Goal: Transaction & Acquisition: Subscribe to service/newsletter

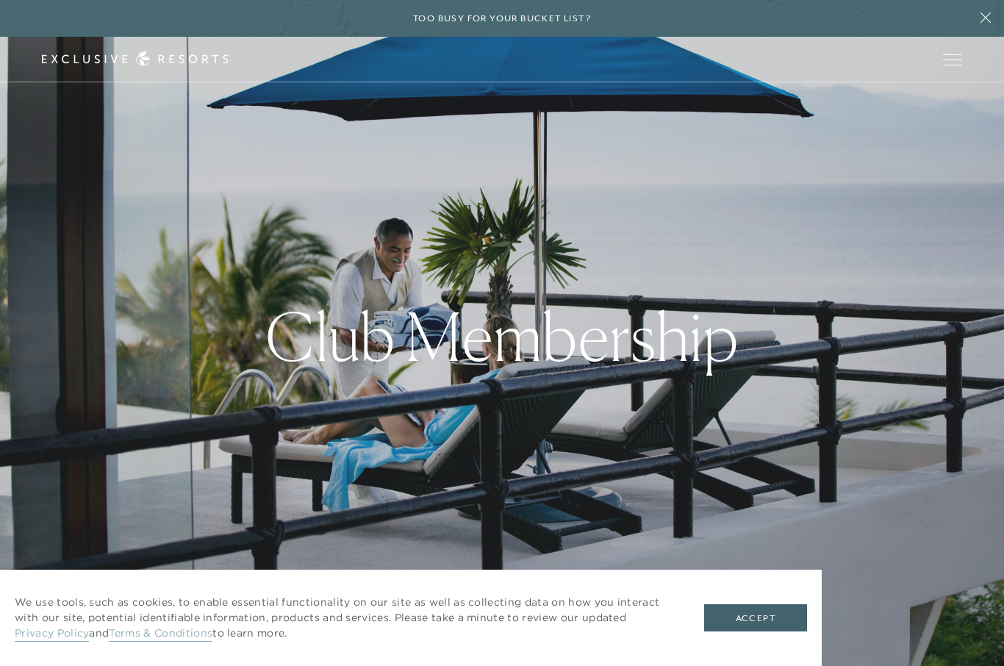
click at [775, 618] on button "Accept" at bounding box center [755, 618] width 103 height 28
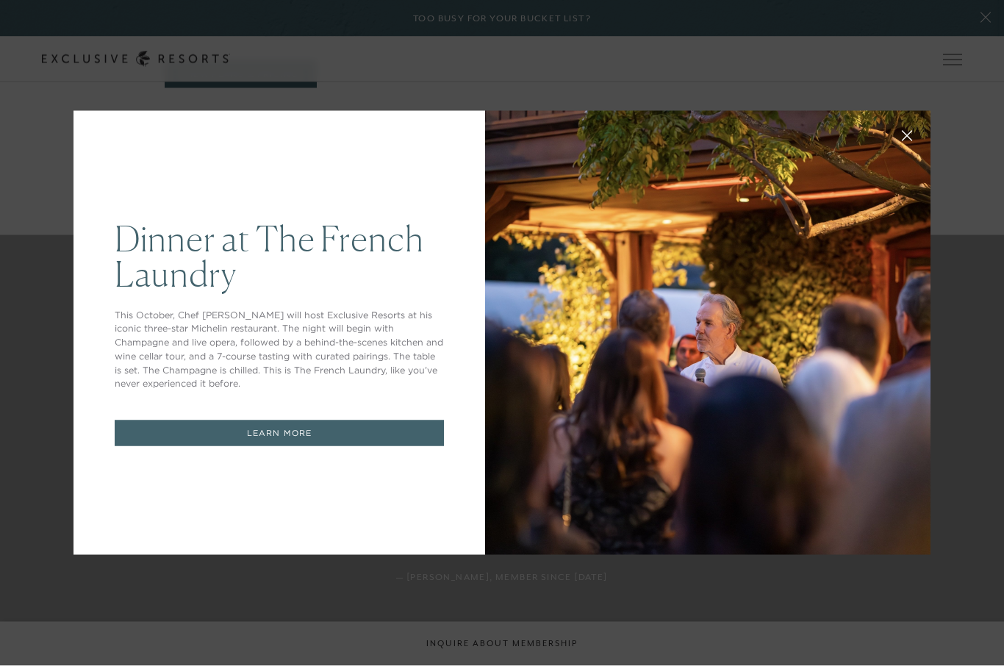
scroll to position [1077, 0]
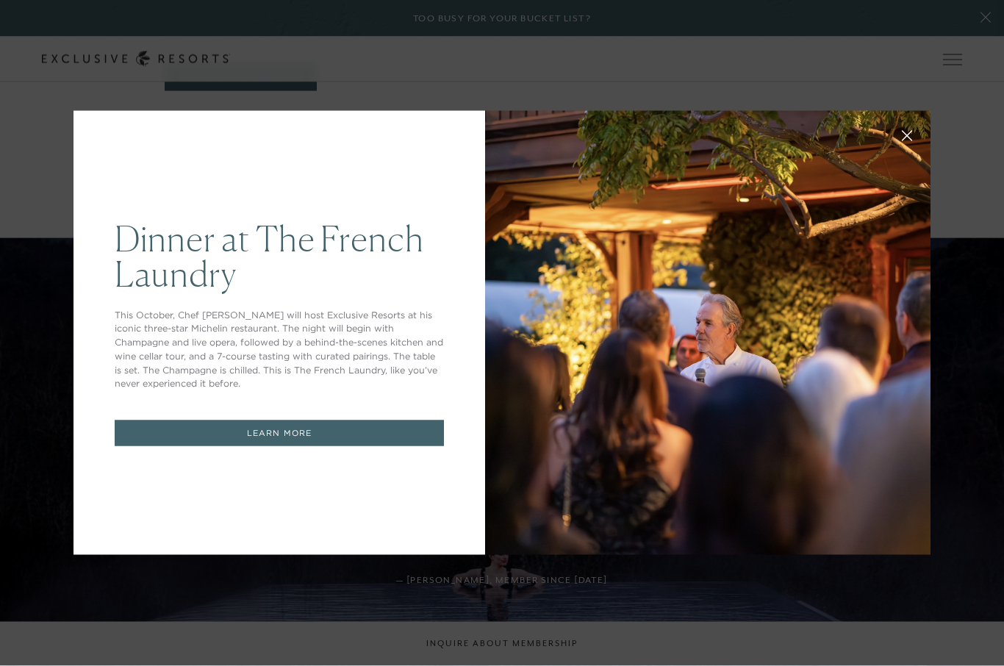
click at [904, 152] on button at bounding box center [906, 134] width 35 height 35
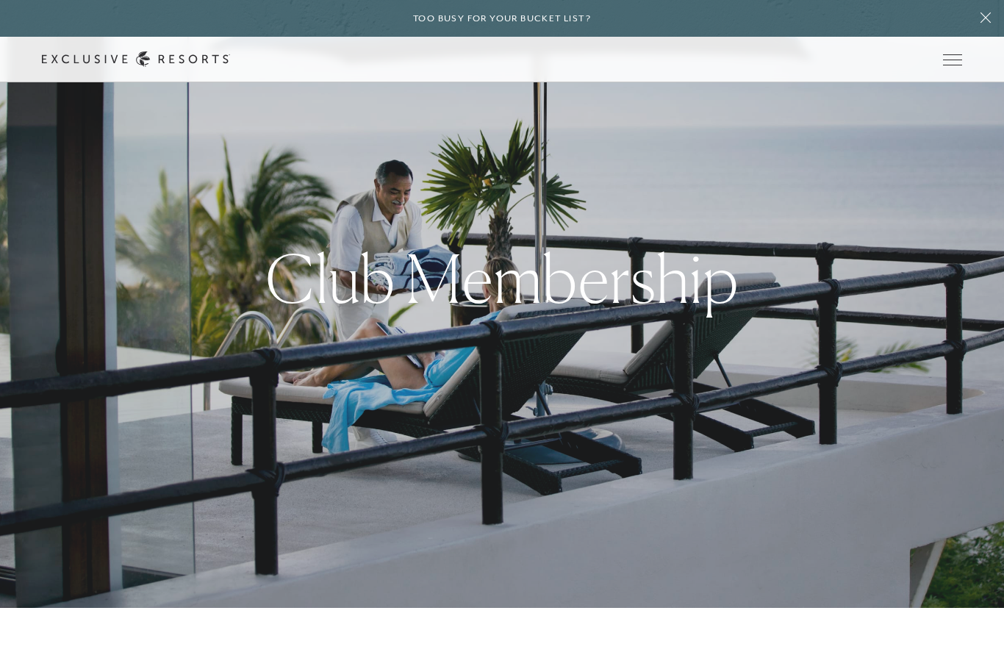
scroll to position [0, 0]
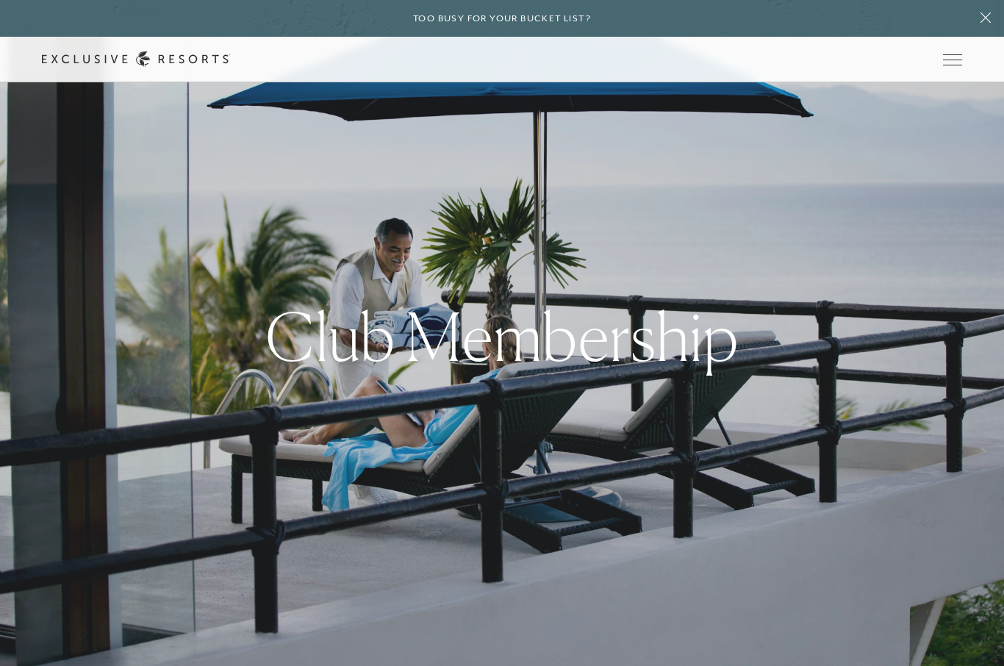
click at [952, 62] on span "Open navigation" at bounding box center [952, 59] width 19 height 10
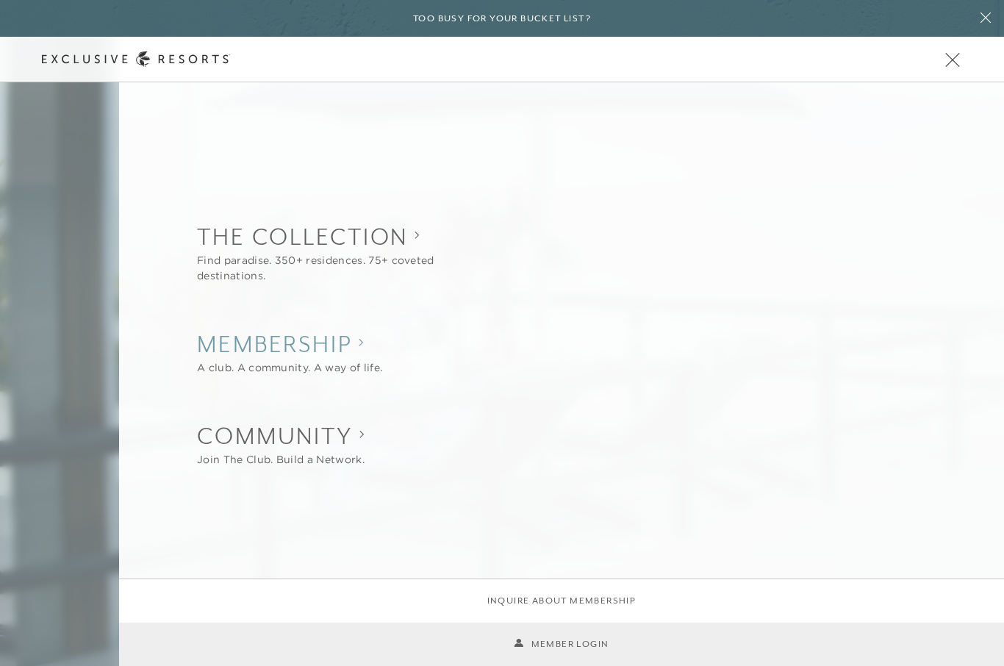
click at [323, 352] on h2 "Membership" at bounding box center [289, 344] width 185 height 32
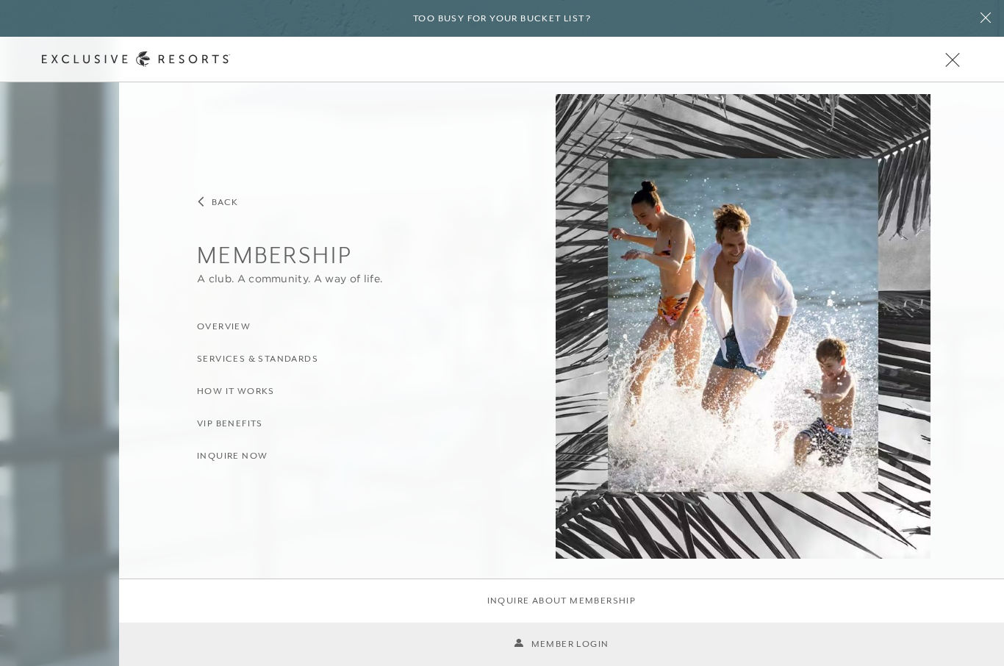
click at [948, 63] on span "Open navigation" at bounding box center [952, 59] width 14 height 14
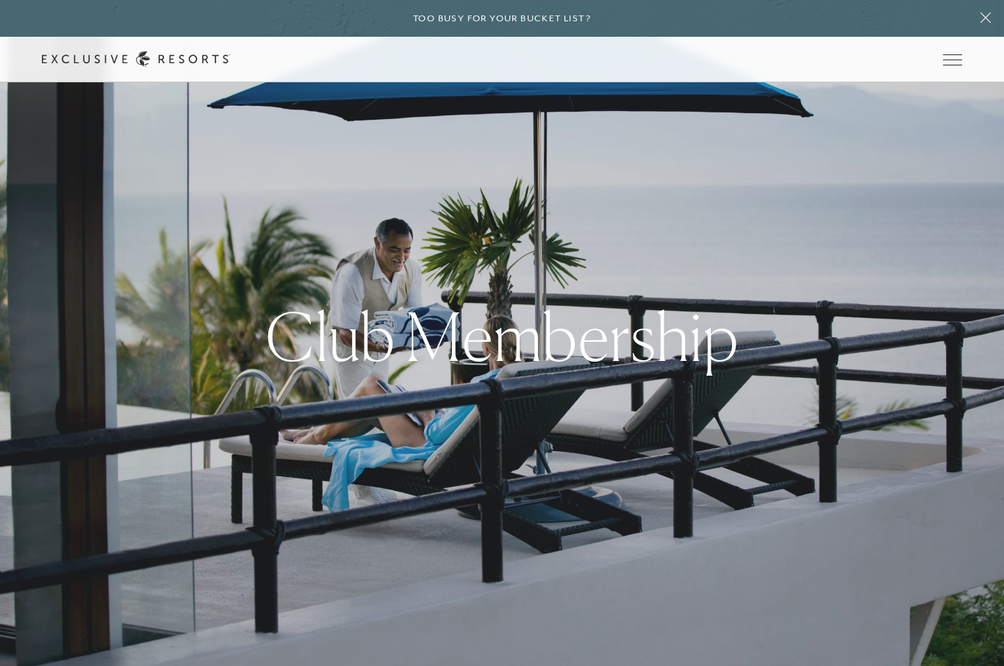
click at [954, 64] on span "Open navigation" at bounding box center [952, 59] width 19 height 10
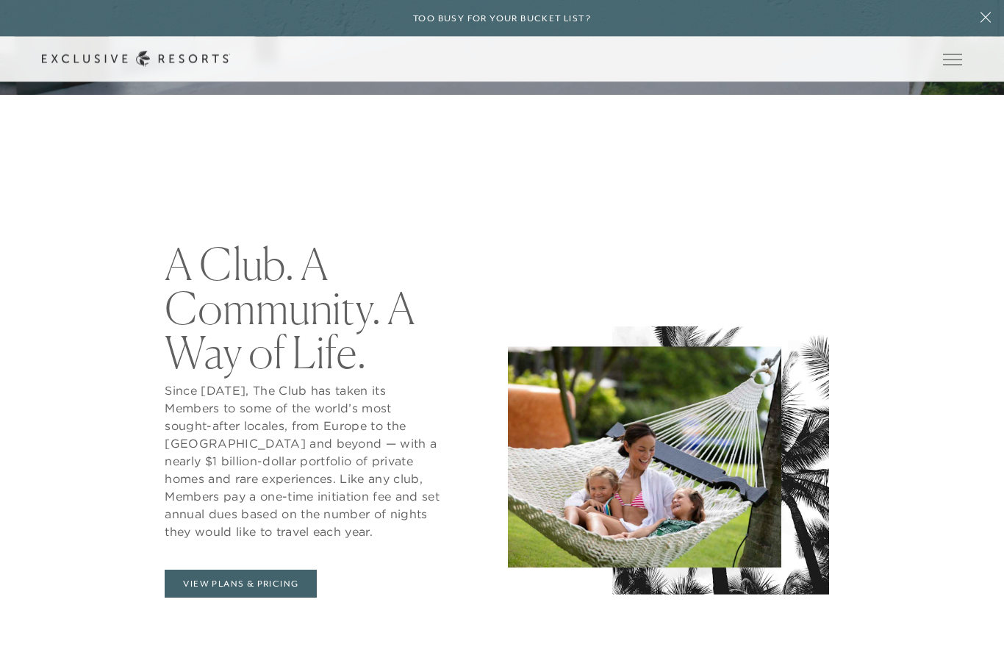
scroll to position [573, 0]
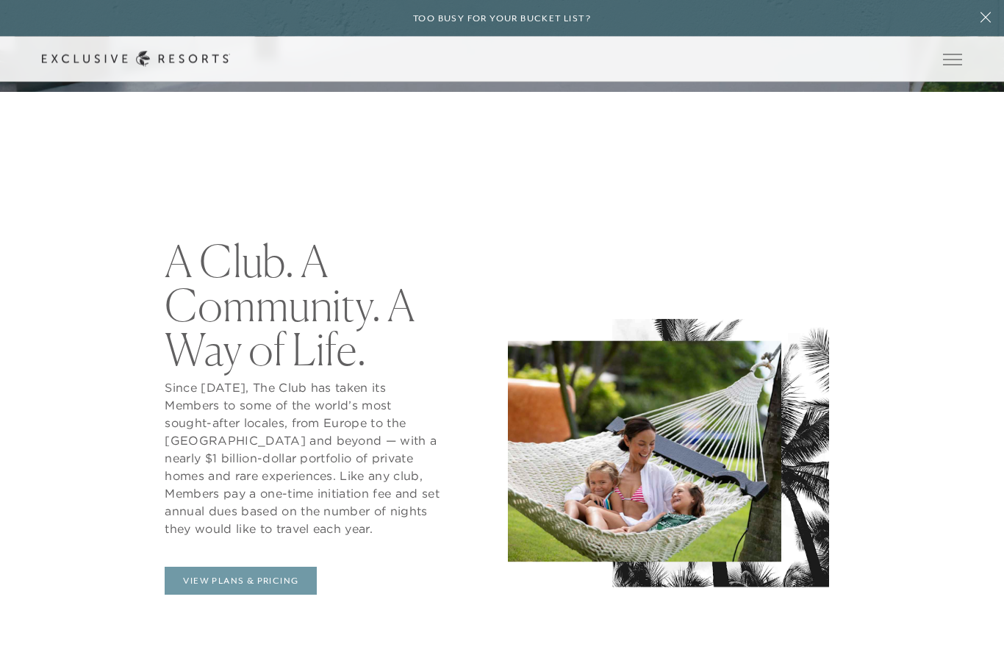
click at [279, 595] on link "View Plans & Pricing" at bounding box center [241, 581] width 152 height 28
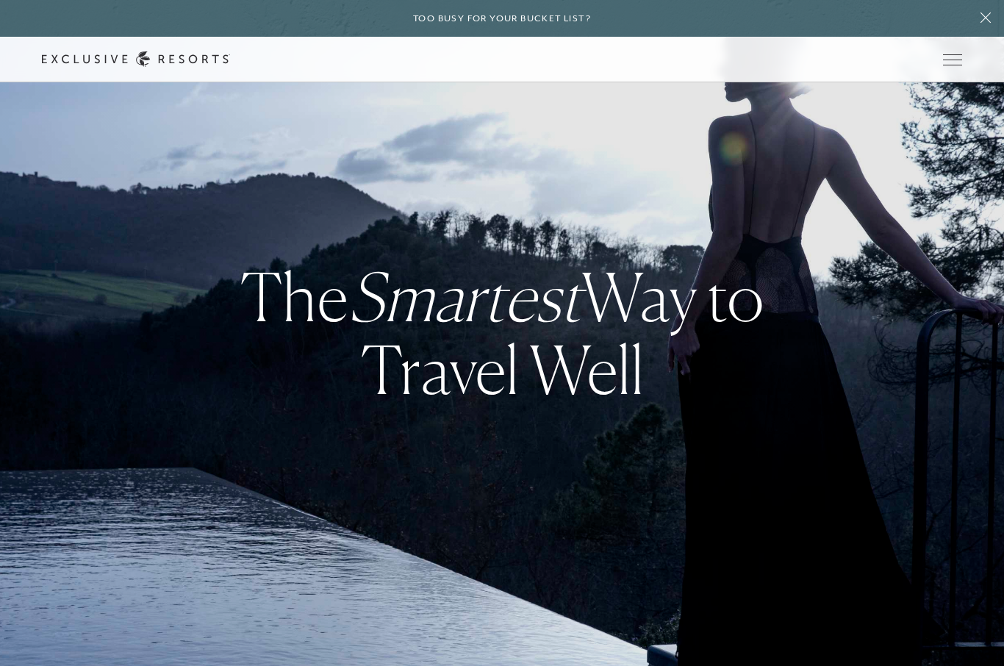
click at [980, 21] on icon at bounding box center [985, 18] width 28 height 12
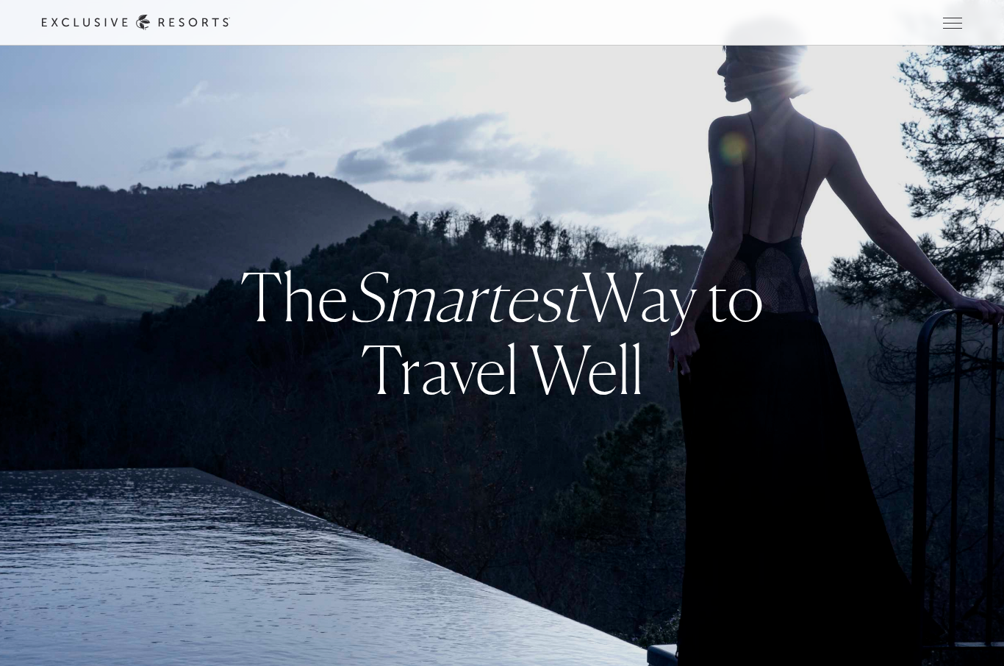
click at [953, 26] on span "Open navigation" at bounding box center [952, 23] width 19 height 10
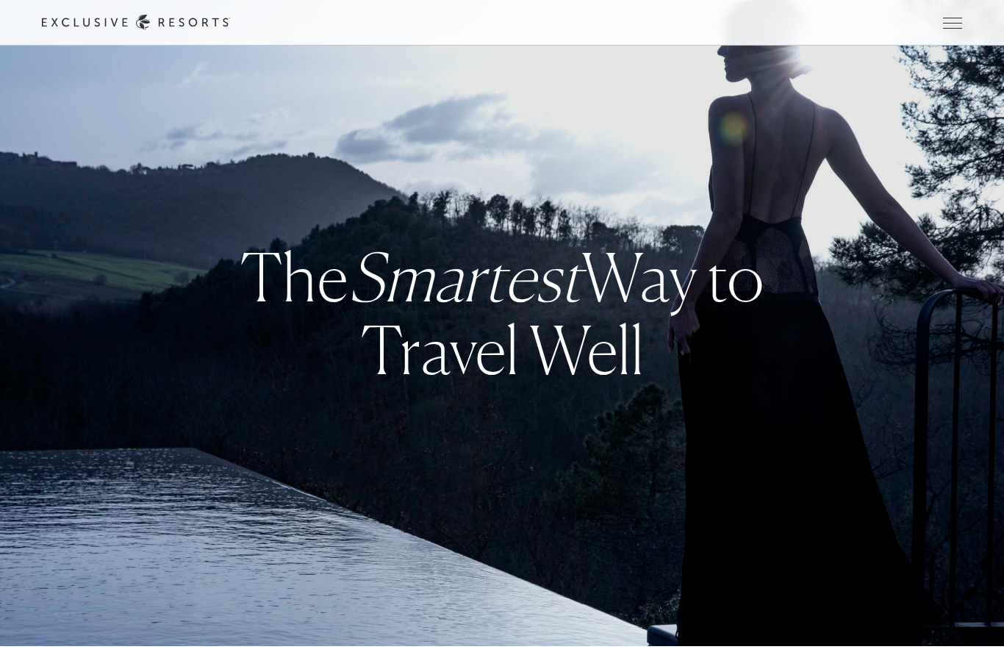
scroll to position [12, 0]
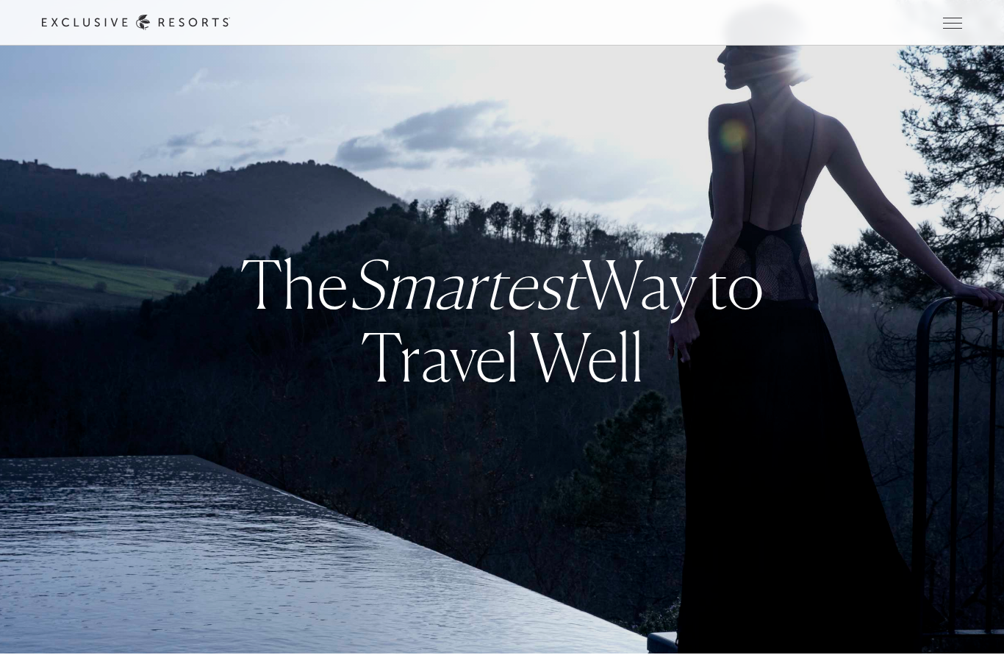
click at [946, 28] on button "Open navigation" at bounding box center [952, 23] width 19 height 10
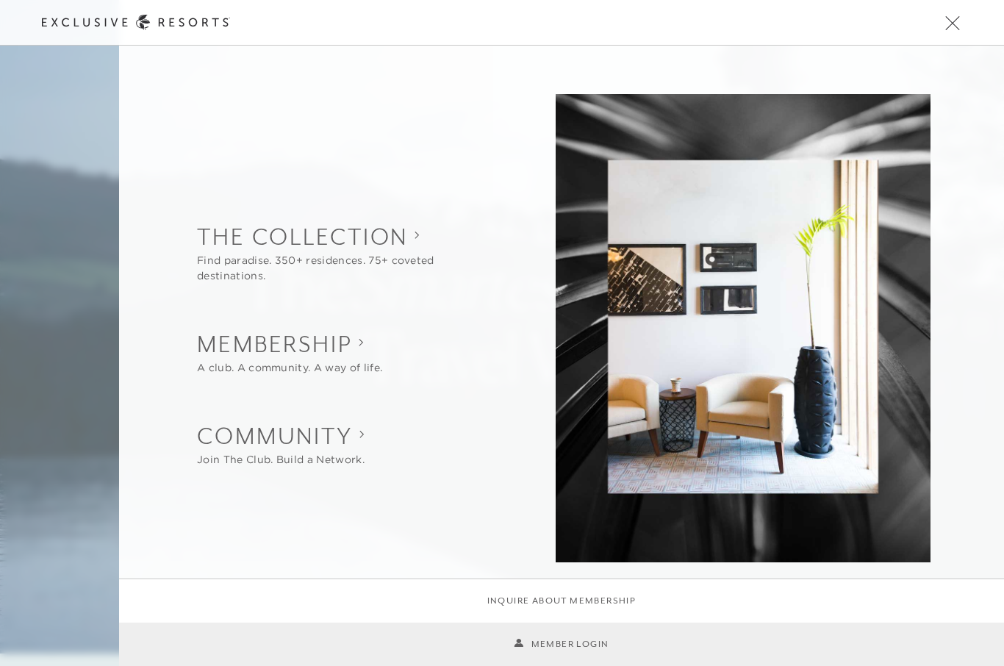
click at [341, 452] on h2 "Community" at bounding box center [281, 435] width 168 height 32
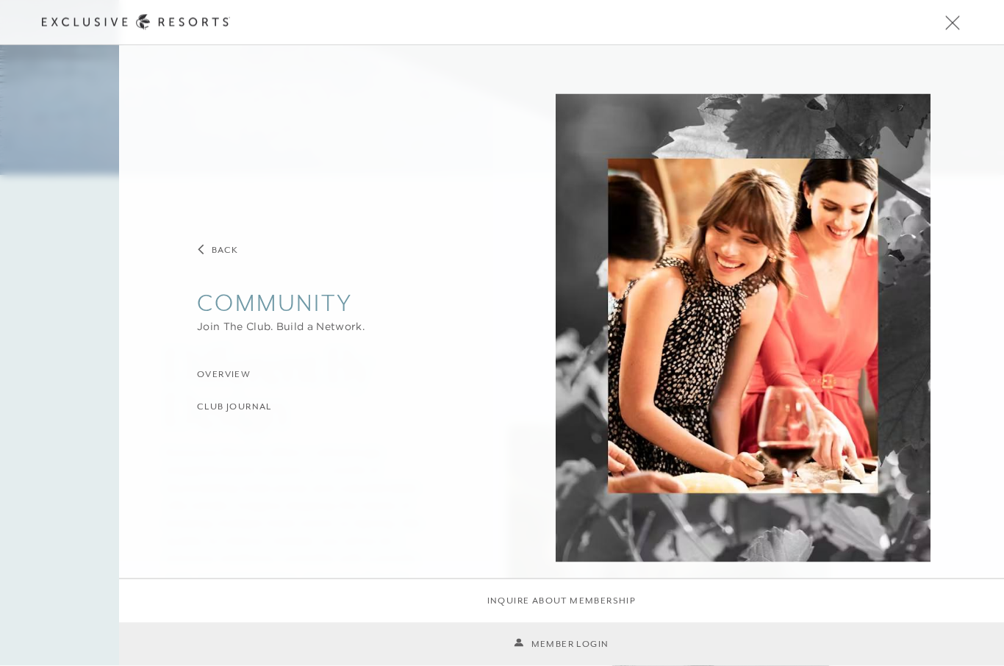
scroll to position [491, 0]
click at [603, 608] on link "Inquire about membership" at bounding box center [561, 601] width 149 height 14
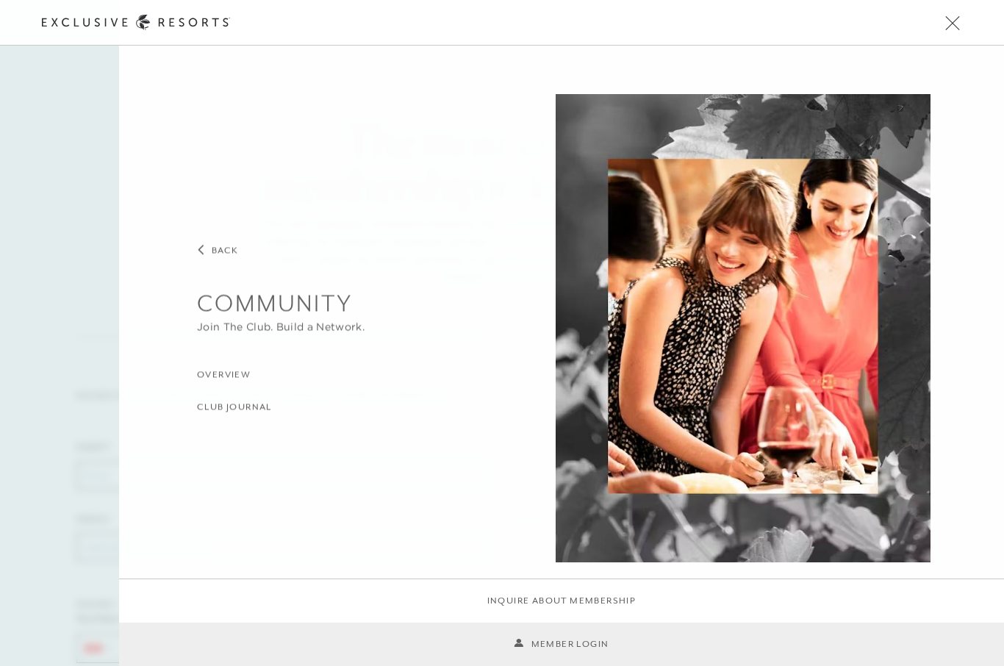
click at [947, 24] on span "Open navigation" at bounding box center [952, 23] width 19 height 10
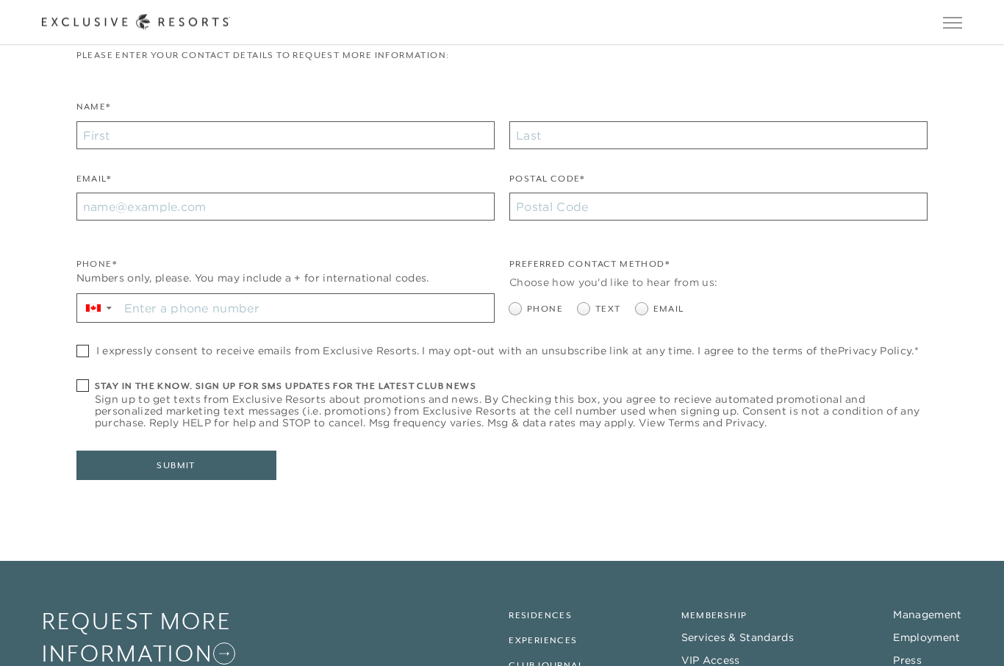
scroll to position [431, 0]
